Goal: Check status: Check status

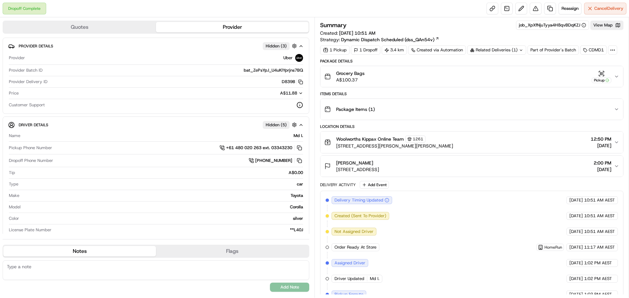
click at [614, 110] on icon "button" at bounding box center [616, 109] width 5 height 5
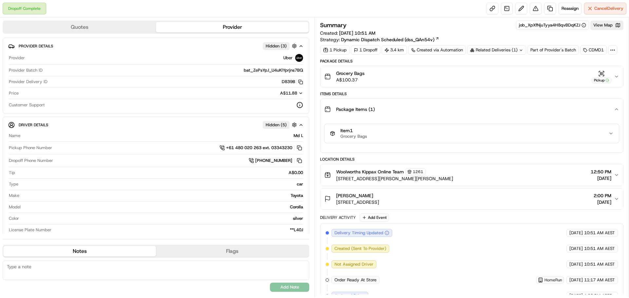
click at [619, 78] on button "Grocery Bags A$100.37 Pickup" at bounding box center [471, 76] width 303 height 21
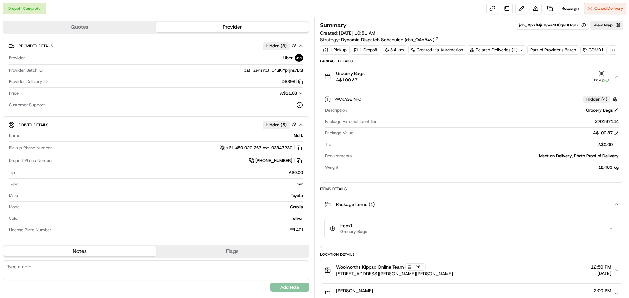
drag, startPoint x: 619, startPoint y: 124, endPoint x: 592, endPoint y: 125, distance: 27.2
click at [592, 125] on div "Package Info Hidden ( 4 ) Description Grocery Bags Package External Identifier …" at bounding box center [471, 132] width 303 height 90
click at [592, 125] on div "Package External Identifier 270197144" at bounding box center [471, 123] width 293 height 9
drag, startPoint x: 592, startPoint y: 122, endPoint x: 619, endPoint y: 122, distance: 27.2
click at [619, 122] on div "Package Info Hidden ( 4 ) Description Grocery Bags Package External Identifier …" at bounding box center [471, 132] width 303 height 90
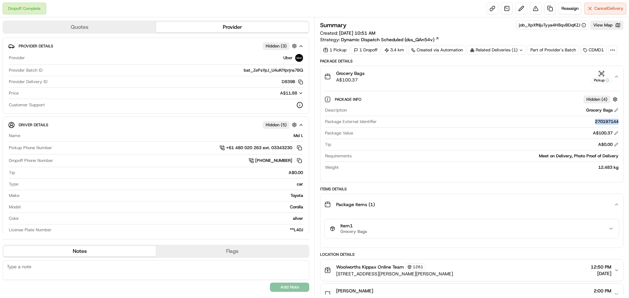
copy div "270197144"
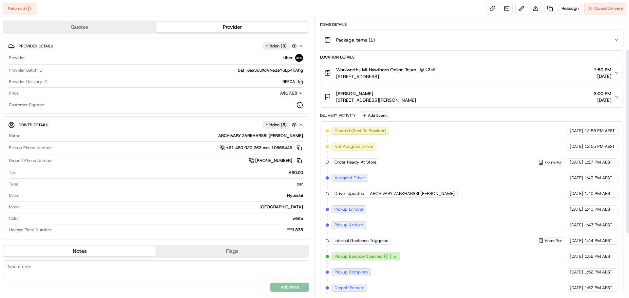
scroll to position [47, 0]
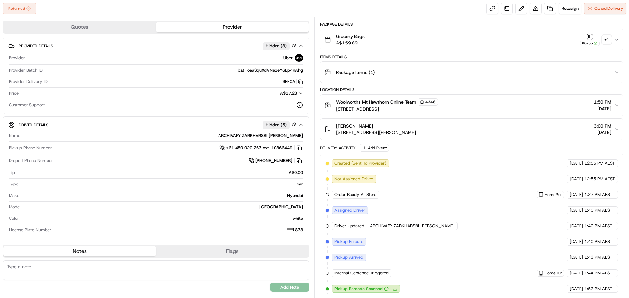
click at [607, 41] on div "+ 1" at bounding box center [606, 39] width 9 height 9
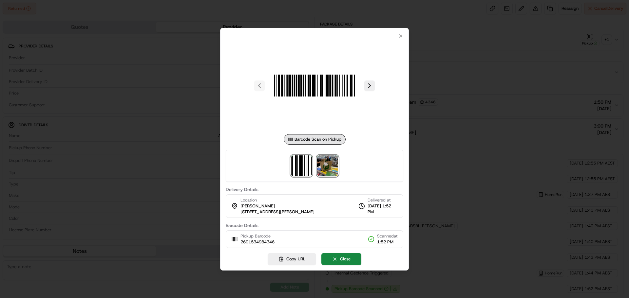
click at [324, 167] on img at bounding box center [327, 166] width 21 height 21
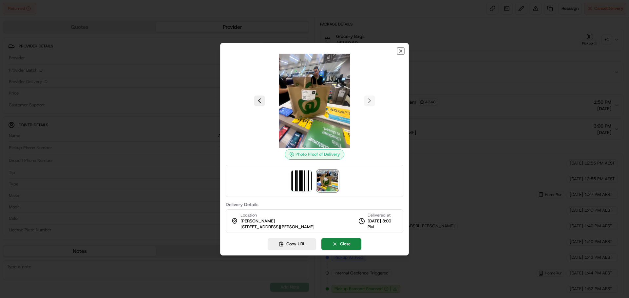
drag, startPoint x: 399, startPoint y: 49, endPoint x: 269, endPoint y: 1, distance: 138.5
click at [399, 49] on icon "button" at bounding box center [400, 50] width 5 height 5
